Goal: Complete application form: Complete application form

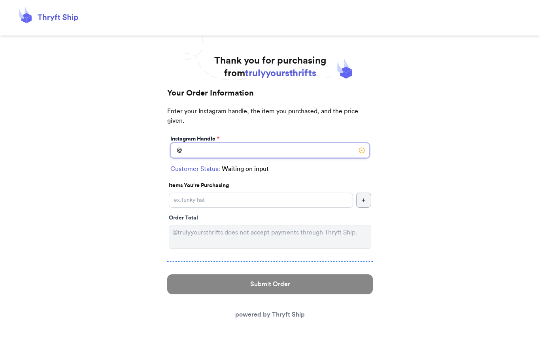
click at [204, 146] on input "Instagram Handle *" at bounding box center [269, 150] width 199 height 15
type input "beammota"
click at [205, 215] on div "Instagram Handle * @ beammota Customer Status: Checking... Items You're Purchas…" at bounding box center [269, 194] width 205 height 121
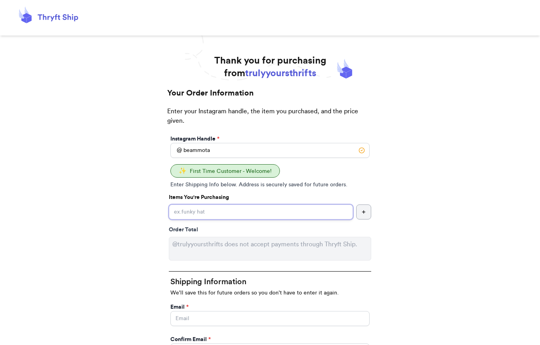
click at [204, 212] on input "Instagram Handle *" at bounding box center [261, 212] width 184 height 15
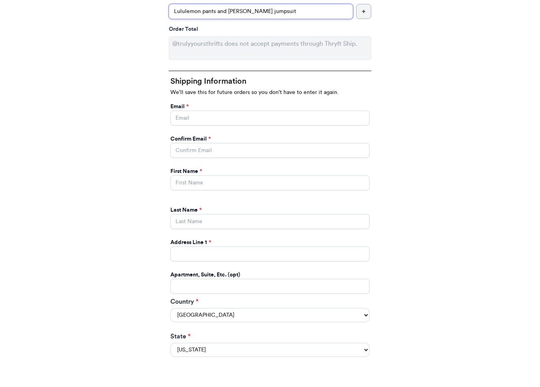
scroll to position [175, 0]
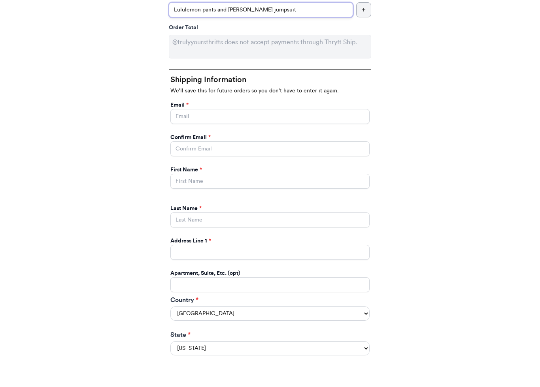
type input "Lululemon pants and [PERSON_NAME] jumpsuit"
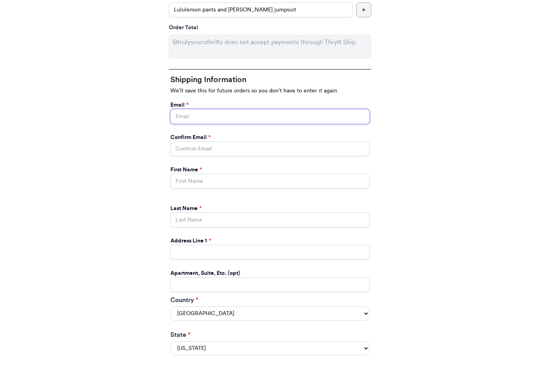
click at [184, 136] on input "Instagram Handle *" at bounding box center [269, 143] width 199 height 15
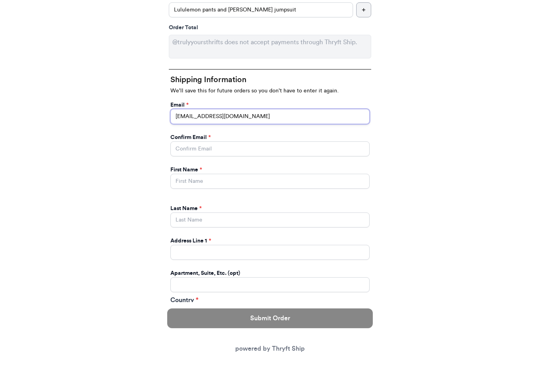
type input "[EMAIL_ADDRESS][DOMAIN_NAME]"
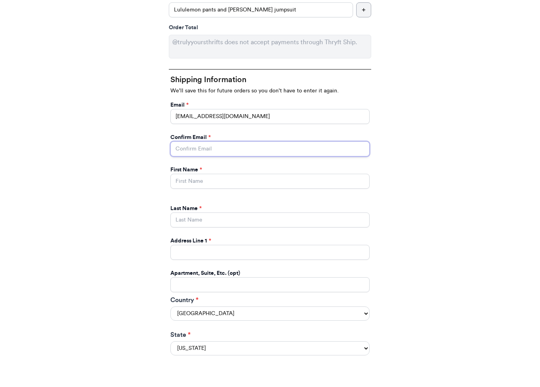
click at [233, 169] on input "Instagram Handle *" at bounding box center [269, 176] width 199 height 15
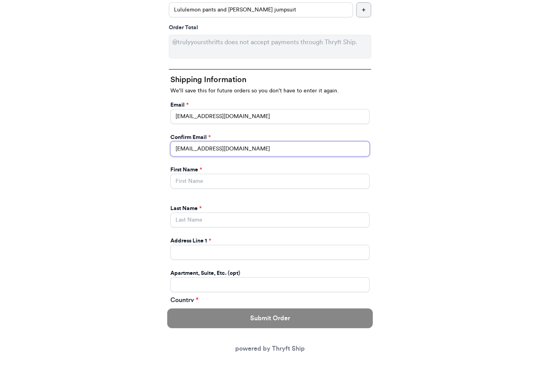
type input "[EMAIL_ADDRESS][DOMAIN_NAME]"
click at [259, 201] on input "Instagram Handle *" at bounding box center [269, 208] width 199 height 15
type input "[PERSON_NAME]"
click at [249, 230] on div "Last Name *" at bounding box center [270, 243] width 202 height 26
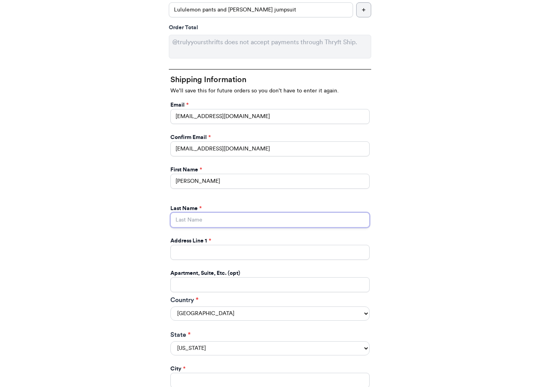
click at [237, 215] on input "Instagram Handle *" at bounding box center [269, 220] width 199 height 15
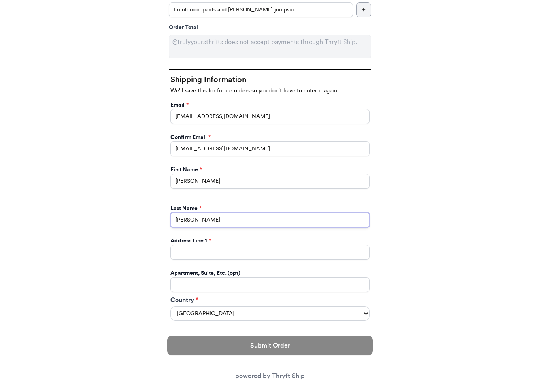
type input "[PERSON_NAME]"
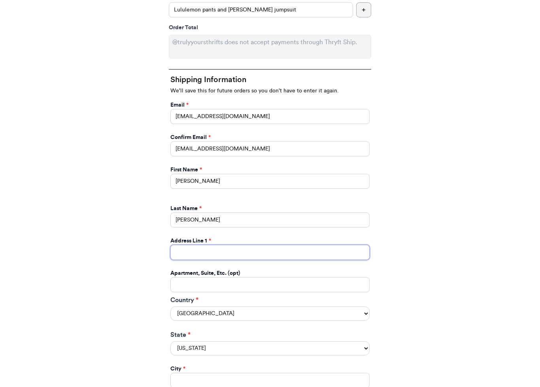
click at [195, 249] on input "Instagram Handle *" at bounding box center [269, 252] width 199 height 15
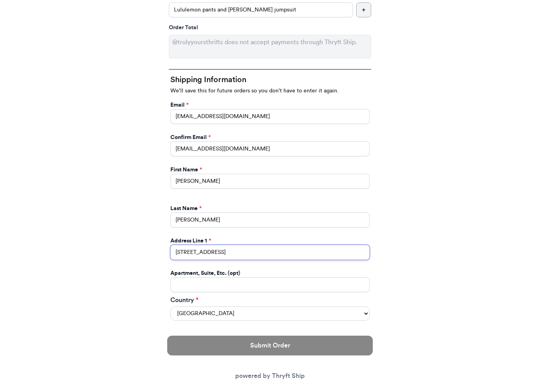
type input "[STREET_ADDRESS]"
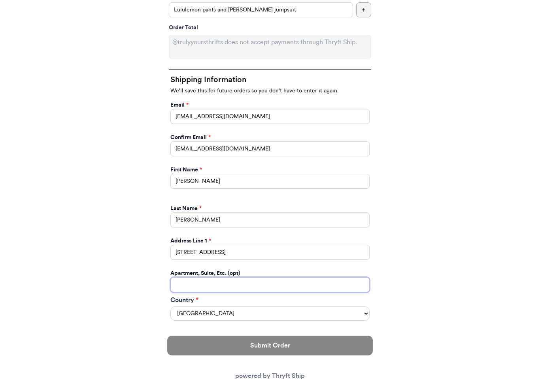
click at [241, 286] on input "Instagram Handle *" at bounding box center [269, 284] width 199 height 15
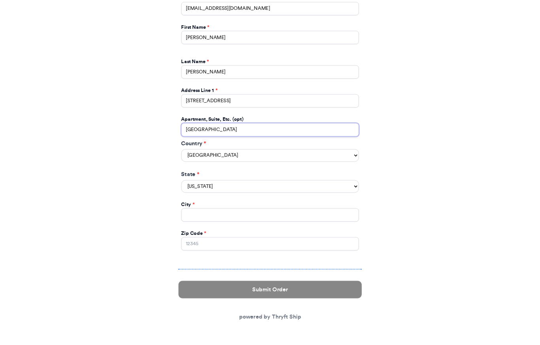
scroll to position [328, 0]
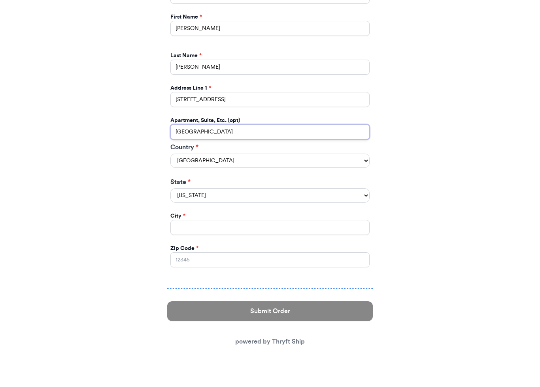
type input "[GEOGRAPHIC_DATA]"
click at [269, 216] on select "[US_STATE] [US_STATE] [US_STATE] [US_STATE] [US_STATE] [US_STATE] [US_STATE] [U…" at bounding box center [269, 223] width 199 height 14
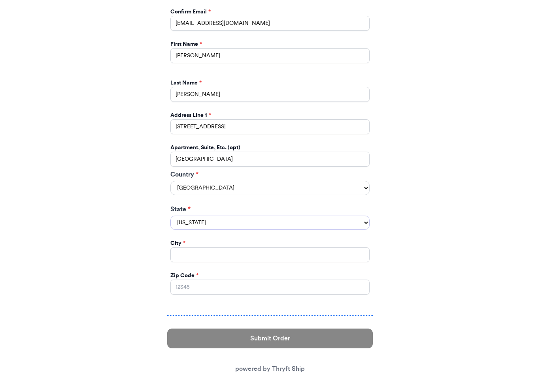
select select "PA"
click at [235, 250] on input "Instagram Handle *" at bounding box center [269, 254] width 199 height 15
type input "[GEOGRAPHIC_DATA]"
click at [272, 286] on div "Zip Code *" at bounding box center [270, 283] width 202 height 26
click at [270, 281] on input "Zip Code *" at bounding box center [269, 287] width 199 height 15
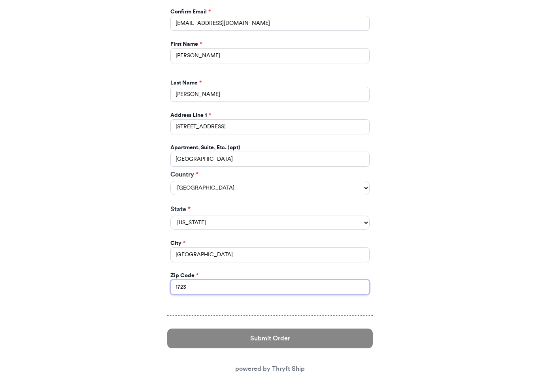
type input "17237"
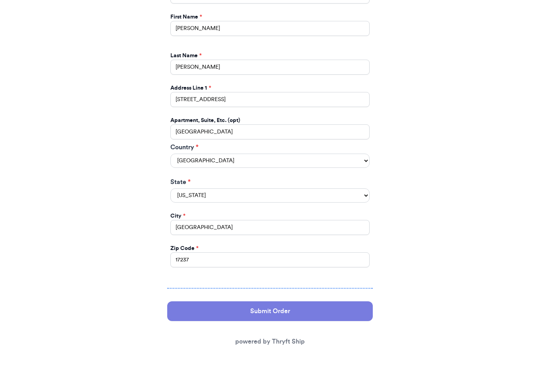
click at [246, 329] on button "Submit Order" at bounding box center [269, 339] width 205 height 20
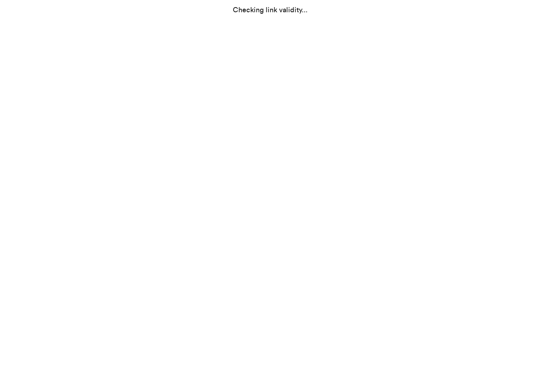
select select "PA"
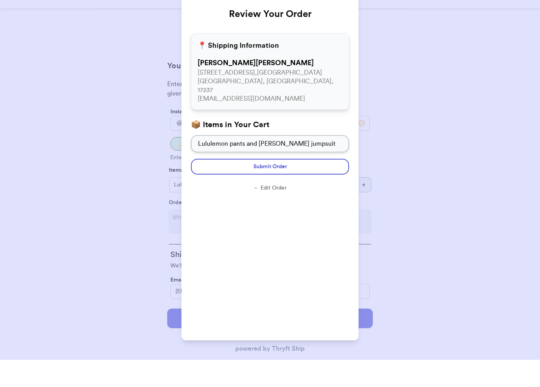
scroll to position [27, 0]
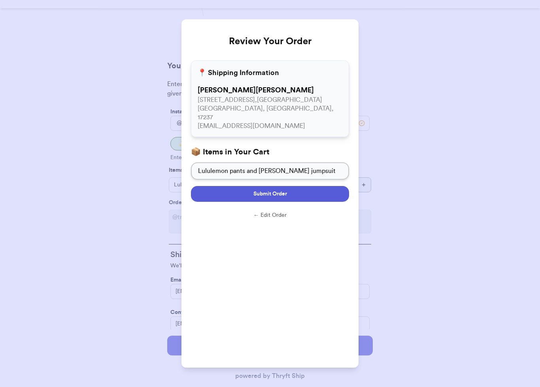
click at [209, 186] on button "Submit Order" at bounding box center [270, 194] width 158 height 16
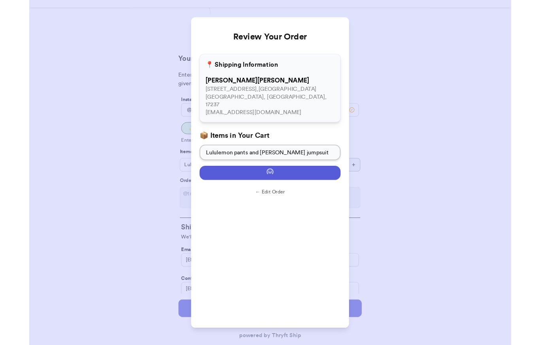
scroll to position [0, 0]
